Goal: Task Accomplishment & Management: Manage account settings

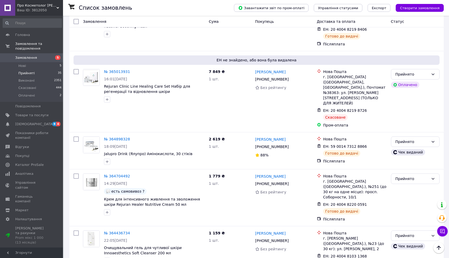
scroll to position [1539, 0]
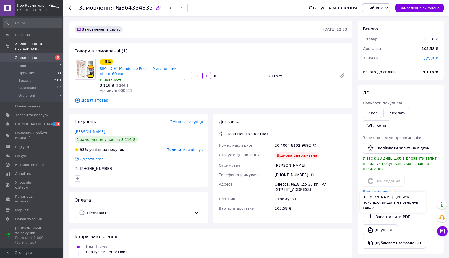
click at [395, 196] on button "Видати чек повернення" at bounding box center [394, 201] width 63 height 11
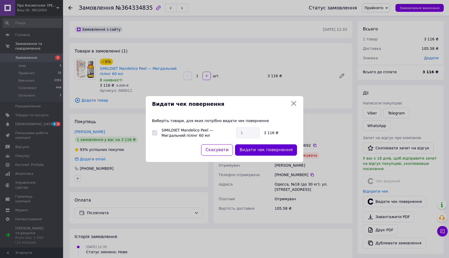
click at [268, 150] on button "Видати чек повернення" at bounding box center [266, 149] width 62 height 11
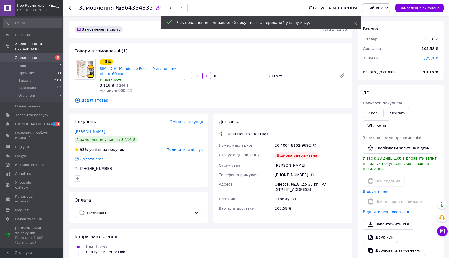
click at [383, 9] on span "Прийнято" at bounding box center [373, 8] width 19 height 4
click at [379, 26] on li "Скасовано" at bounding box center [376, 26] width 28 height 8
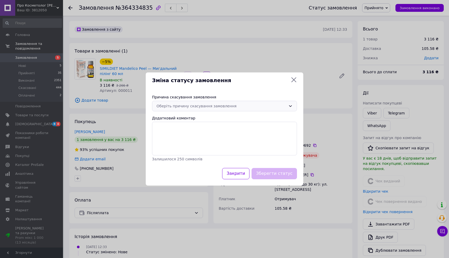
click at [268, 105] on div "Оберіть причину скасування замовлення" at bounding box center [221, 106] width 130 height 6
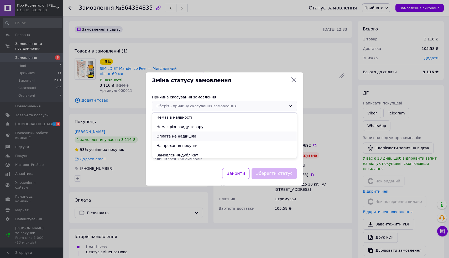
click at [232, 137] on li "Оплата не надійшла" at bounding box center [224, 135] width 144 height 9
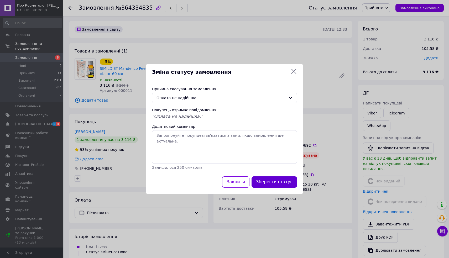
click at [277, 182] on button "Зберегти статус" at bounding box center [273, 181] width 45 height 11
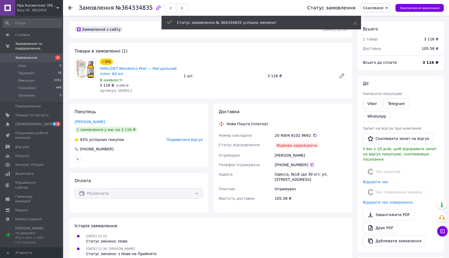
click at [70, 7] on use at bounding box center [70, 8] width 4 height 4
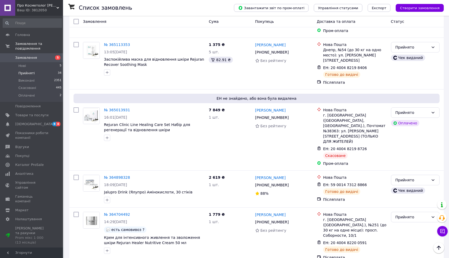
scroll to position [1502, 0]
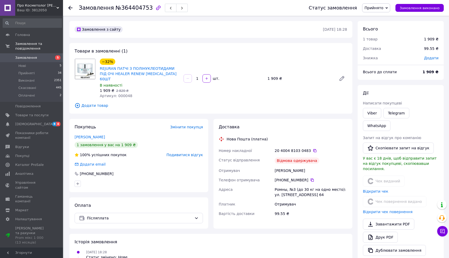
click at [376, 9] on span "Прийнято" at bounding box center [373, 8] width 19 height 4
click at [374, 26] on li "Скасовано" at bounding box center [376, 26] width 28 height 8
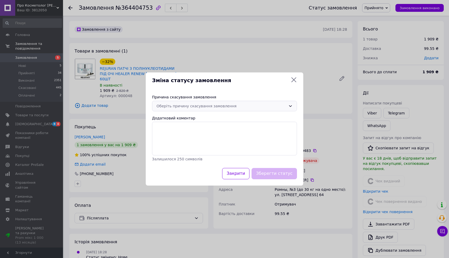
click at [246, 103] on div "Оберіть причину скасування замовлення" at bounding box center [221, 106] width 130 height 6
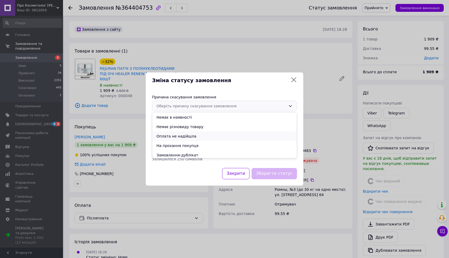
click at [219, 137] on li "Оплата не надійшла" at bounding box center [224, 135] width 144 height 9
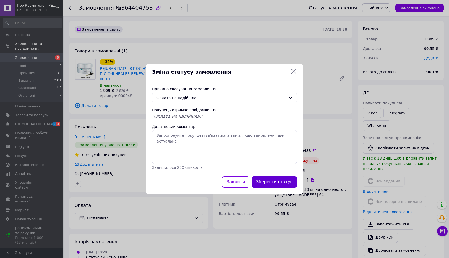
click at [269, 180] on button "Зберегти статус" at bounding box center [273, 181] width 45 height 11
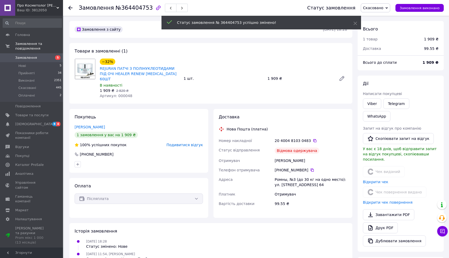
click at [70, 10] on use at bounding box center [70, 8] width 4 height 4
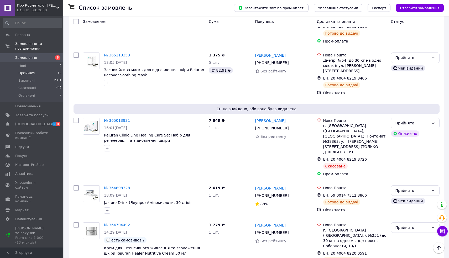
scroll to position [1484, 0]
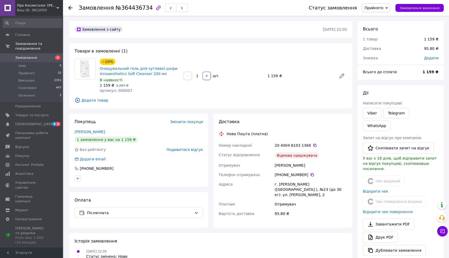
click at [383, 8] on span "Прийнято" at bounding box center [373, 8] width 19 height 4
click at [374, 26] on li "Скасовано" at bounding box center [376, 26] width 28 height 8
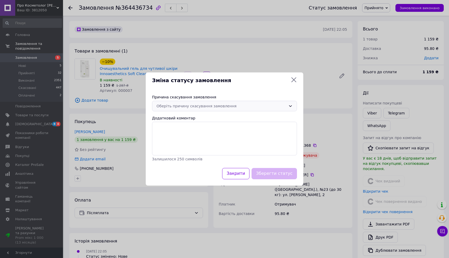
click at [269, 104] on div "Оберіть причину скасування замовлення" at bounding box center [221, 106] width 130 height 6
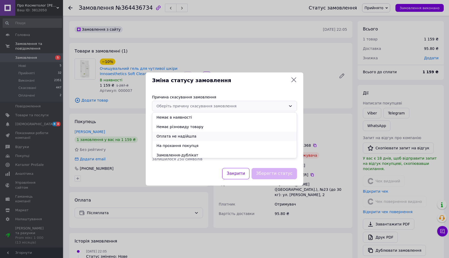
click at [240, 135] on li "Оплата не надійшла" at bounding box center [224, 135] width 144 height 9
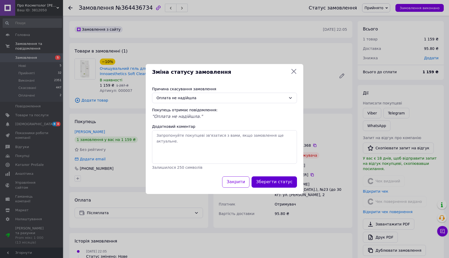
click at [271, 181] on button "Зберегти статус" at bounding box center [273, 181] width 45 height 11
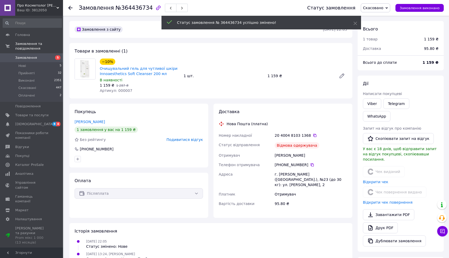
click at [69, 8] on use at bounding box center [70, 8] width 4 height 4
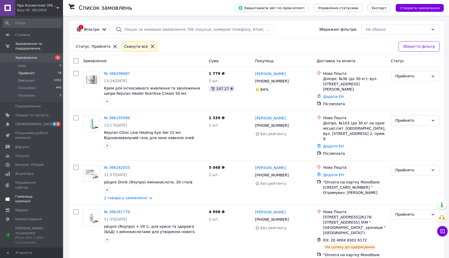
click at [27, 194] on span "Гаманець компанії" at bounding box center [31, 198] width 33 height 9
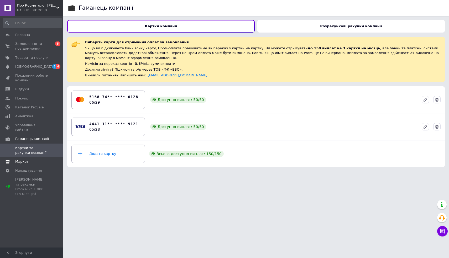
click at [20, 159] on span "Маркет" at bounding box center [21, 161] width 13 height 5
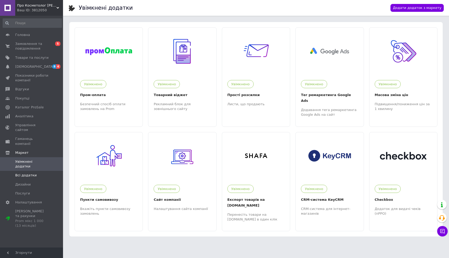
click at [22, 171] on link "Всі додатки" at bounding box center [32, 175] width 65 height 9
click at [30, 66] on span "[DEMOGRAPHIC_DATA]" at bounding box center [34, 66] width 39 height 5
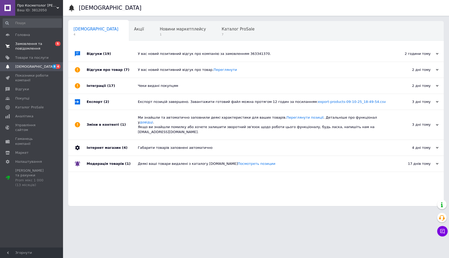
click at [35, 45] on span "Замовлення та повідомлення" at bounding box center [31, 45] width 33 height 9
